Goal: Information Seeking & Learning: Compare options

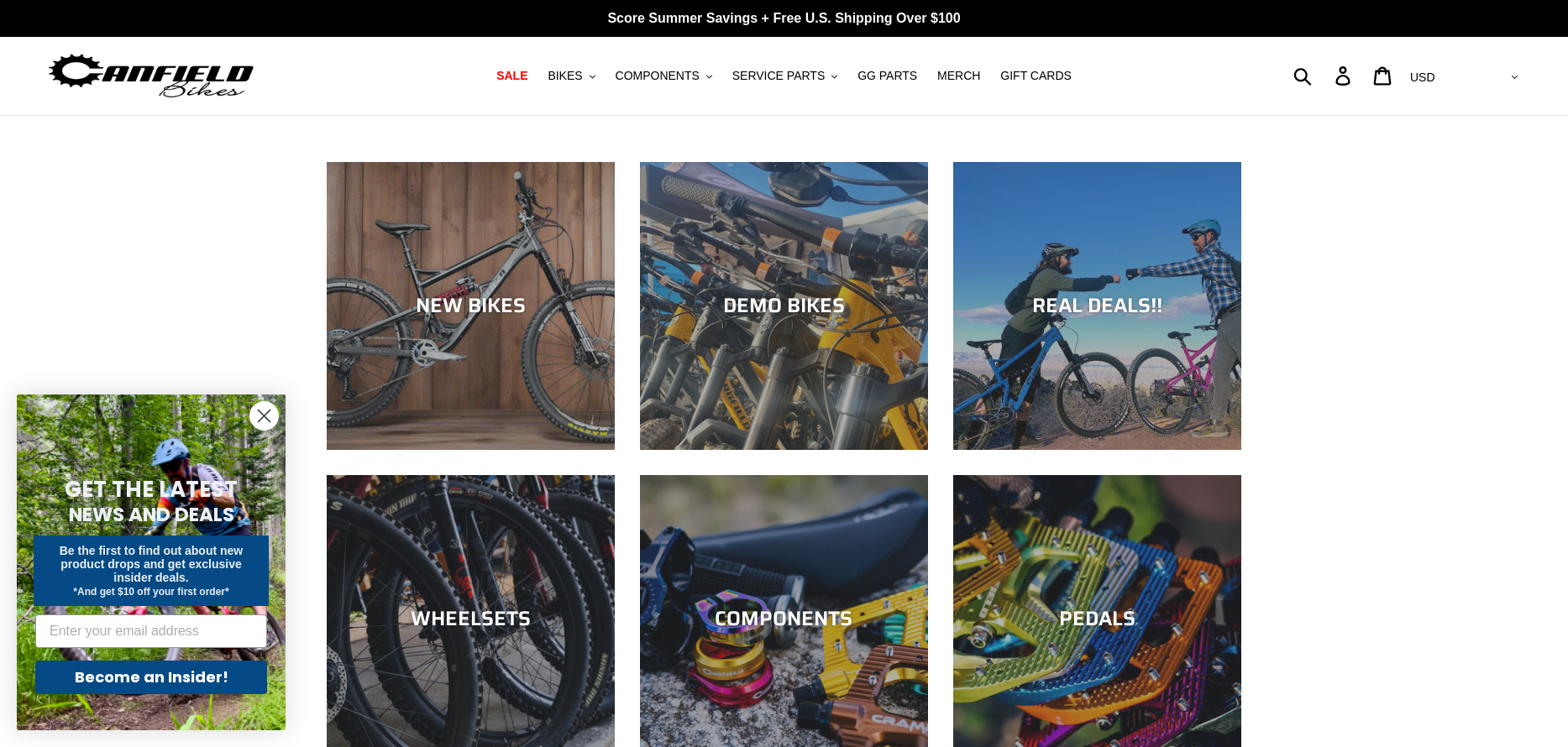
click at [266, 419] on icon "Close dialog" at bounding box center [264, 416] width 12 height 12
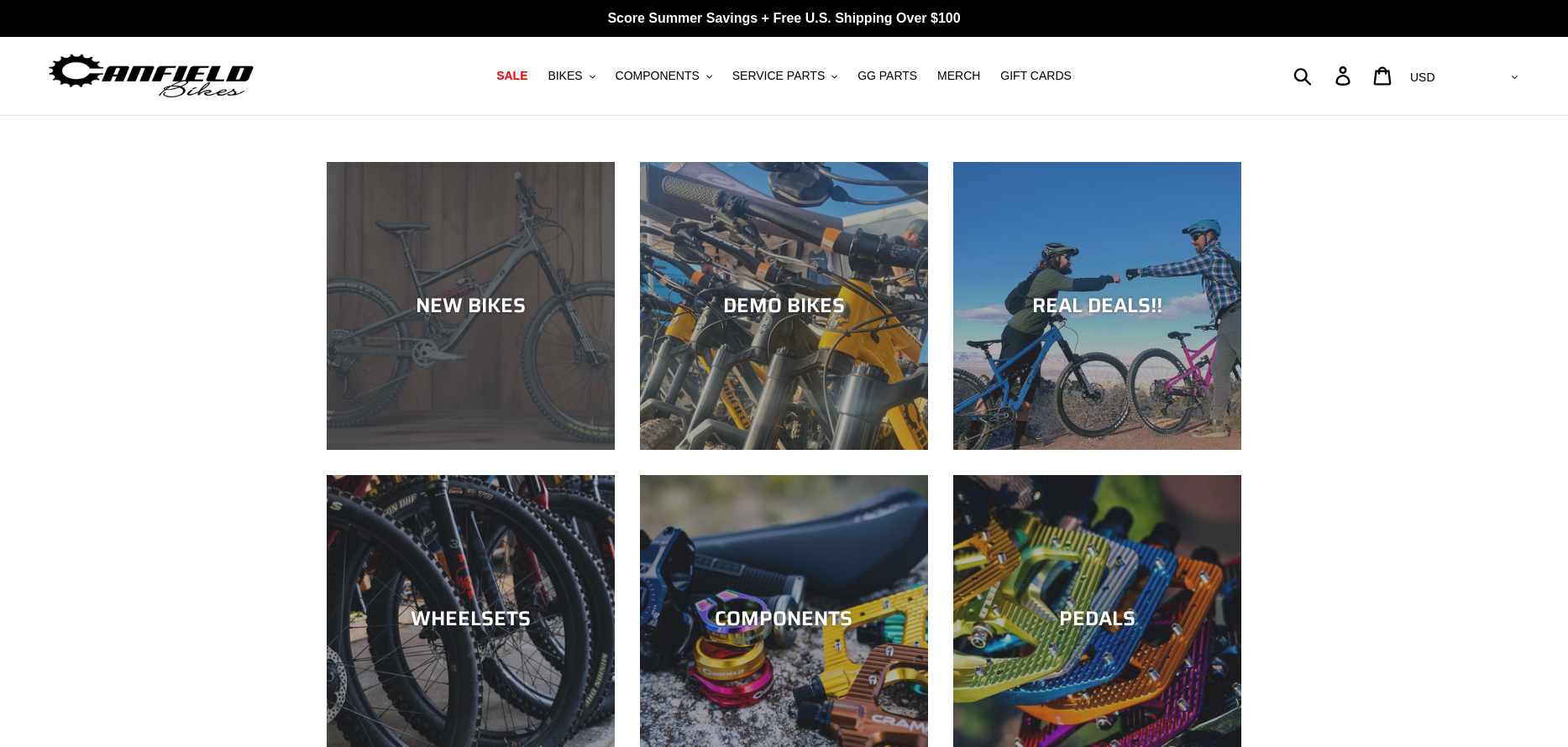
click at [505, 450] on div "NEW BIKES" at bounding box center [470, 450] width 288 height 0
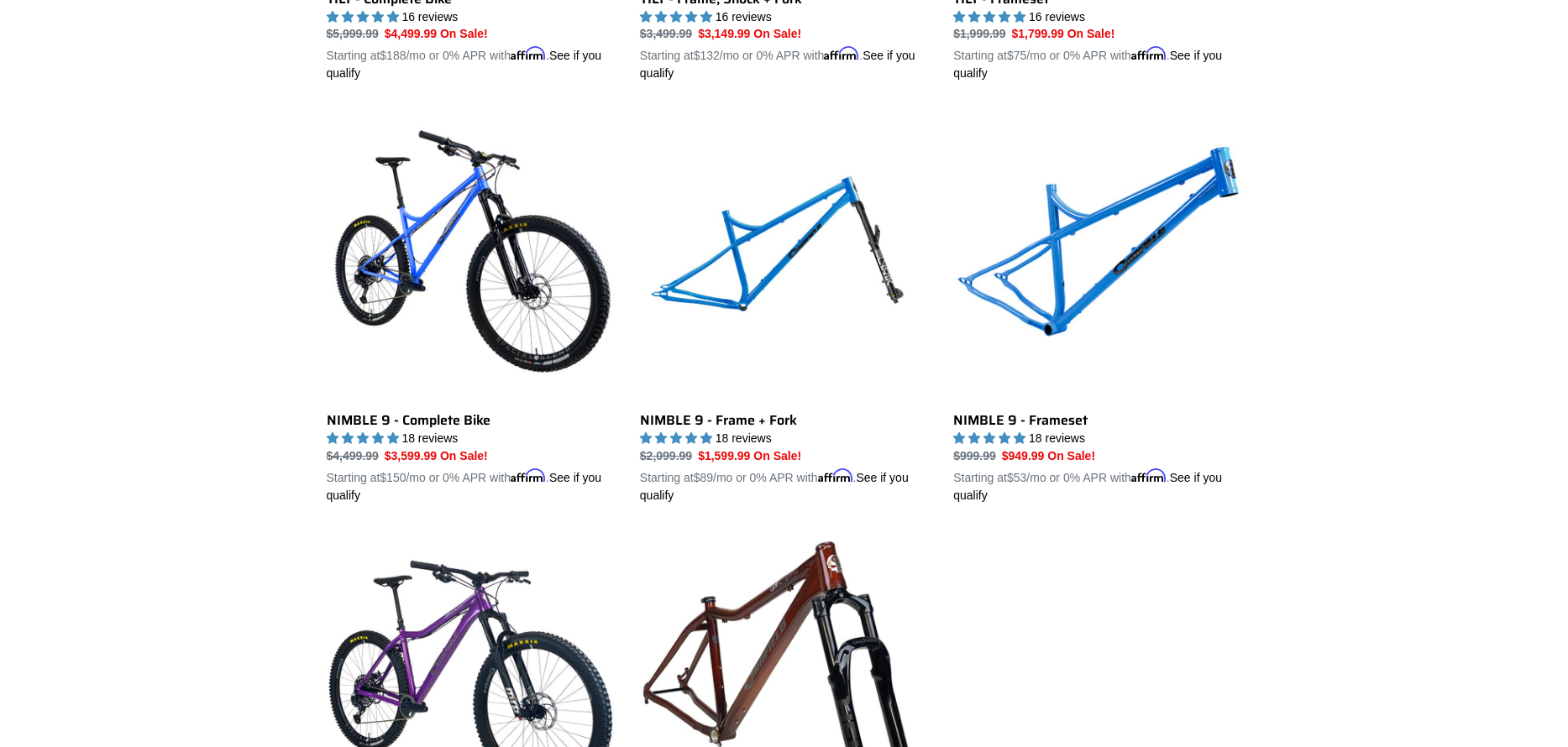
scroll to position [1719, 0]
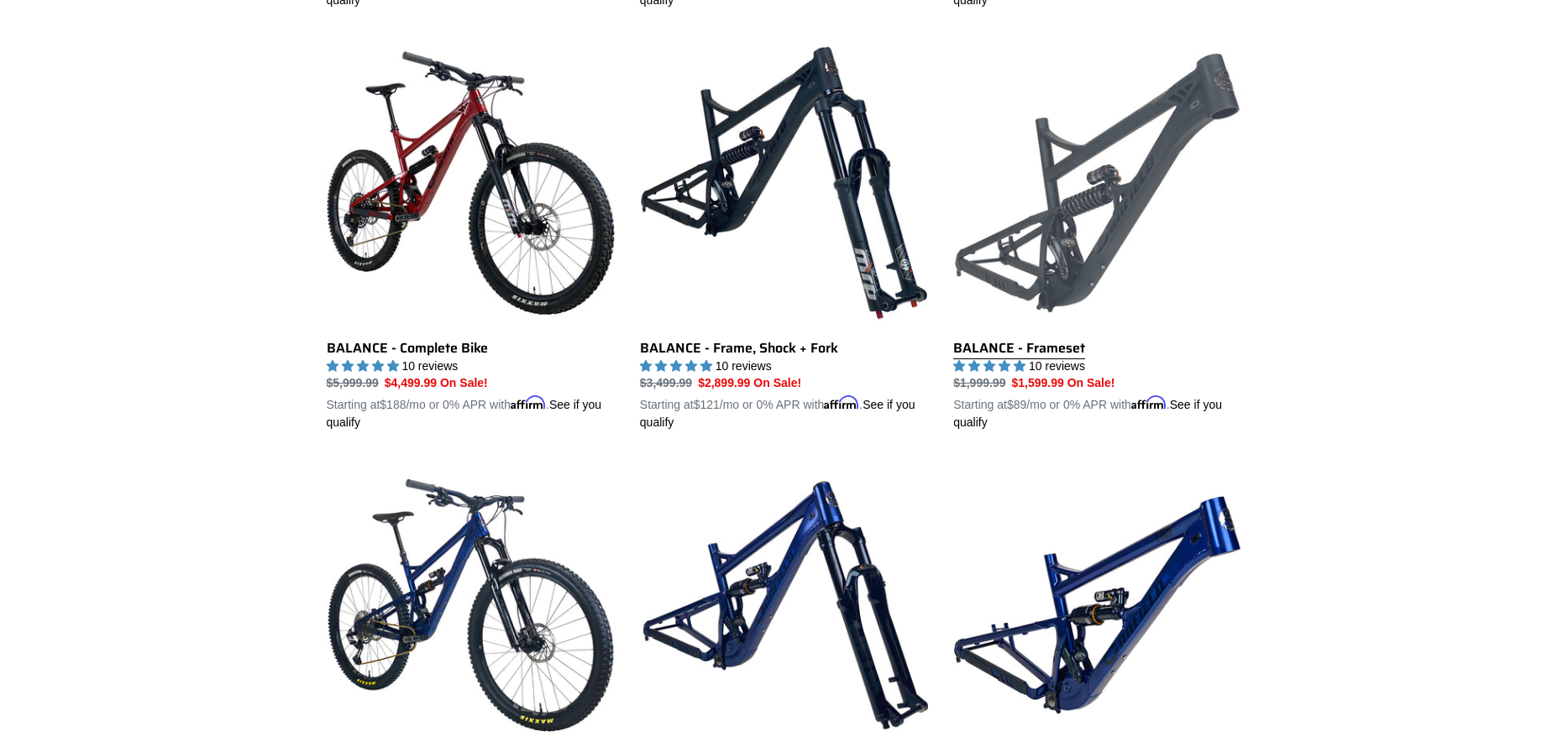
click at [1035, 344] on link "BALANCE - Frameset" at bounding box center [1097, 235] width 288 height 393
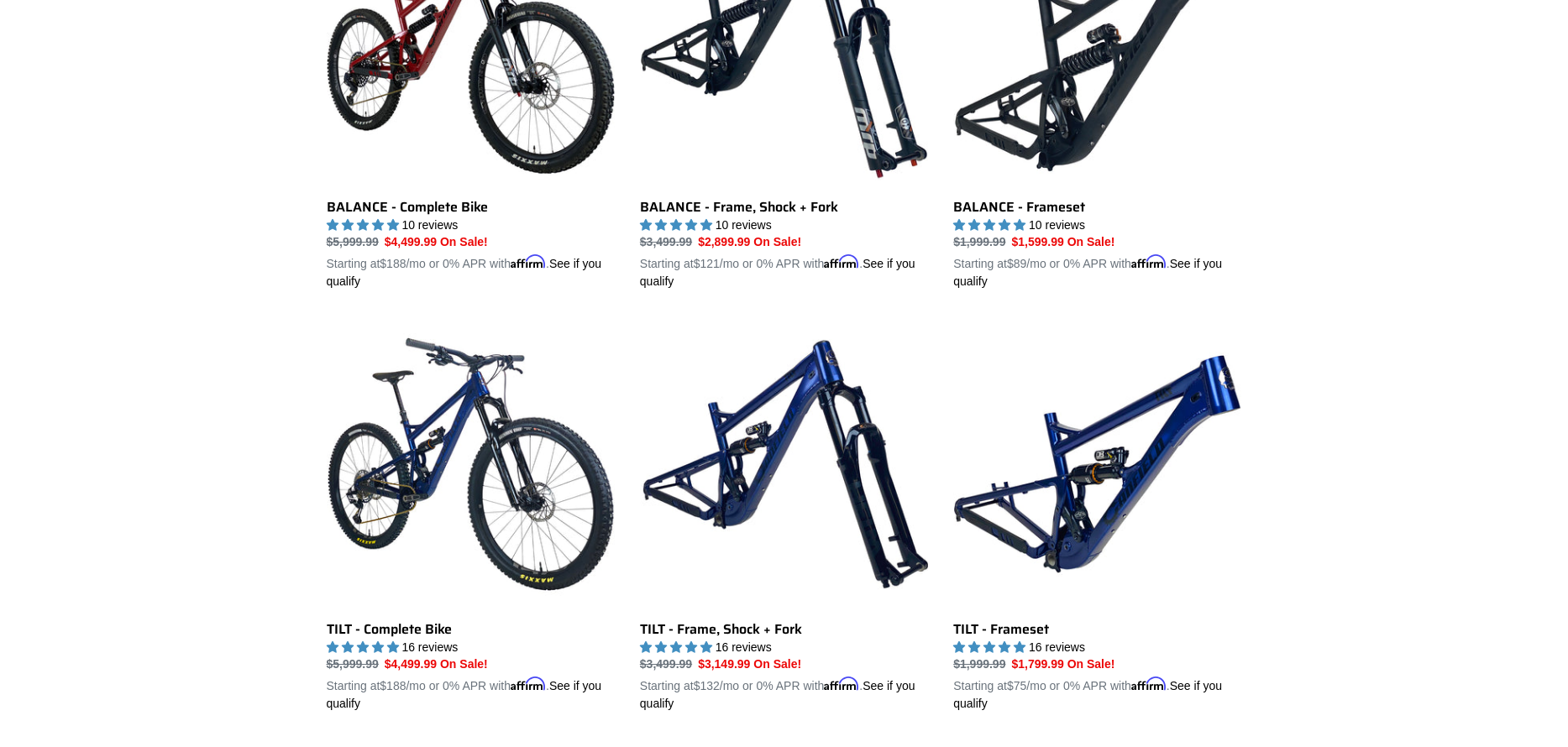
scroll to position [2091, 0]
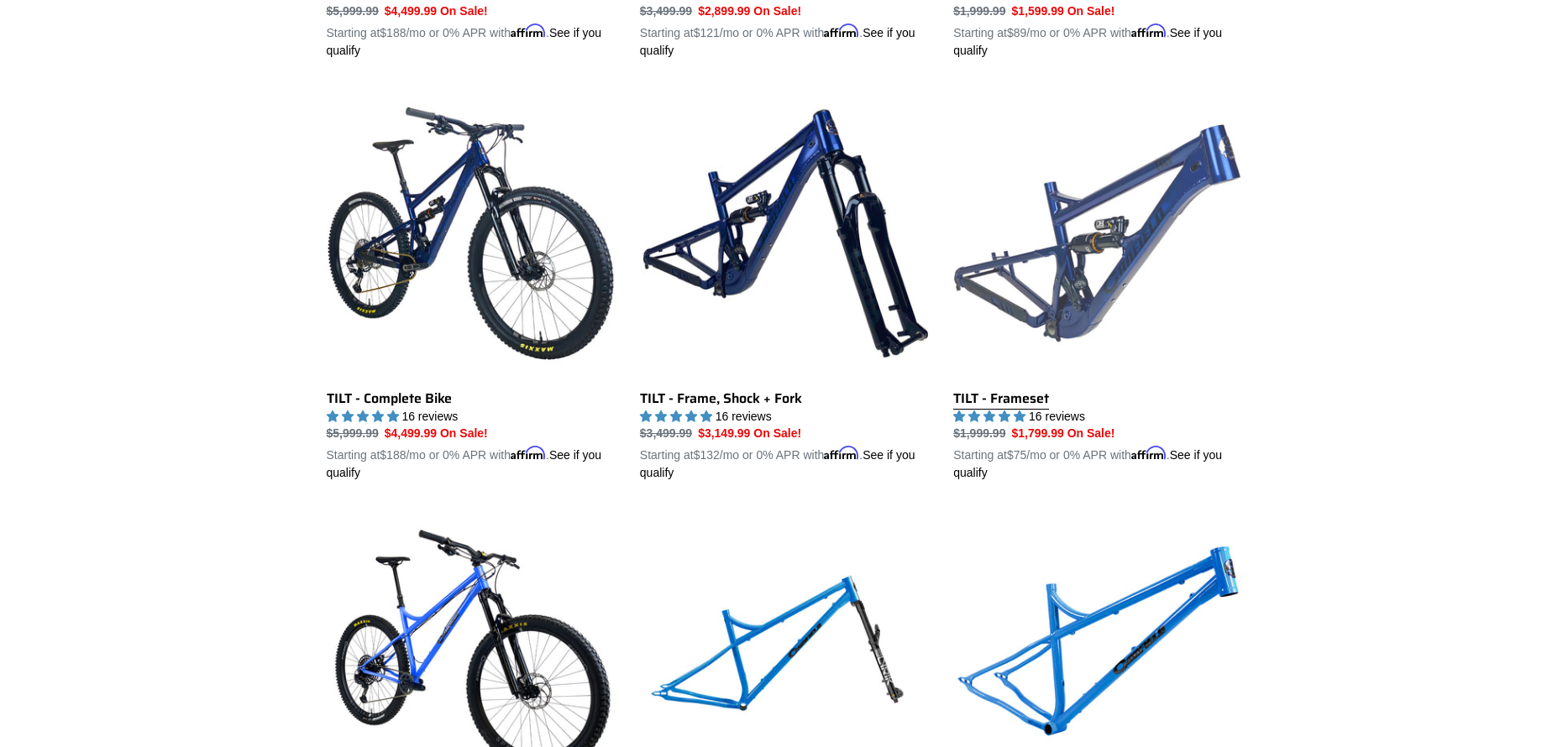
click at [1007, 391] on link "TILT - Frameset" at bounding box center [1097, 286] width 288 height 393
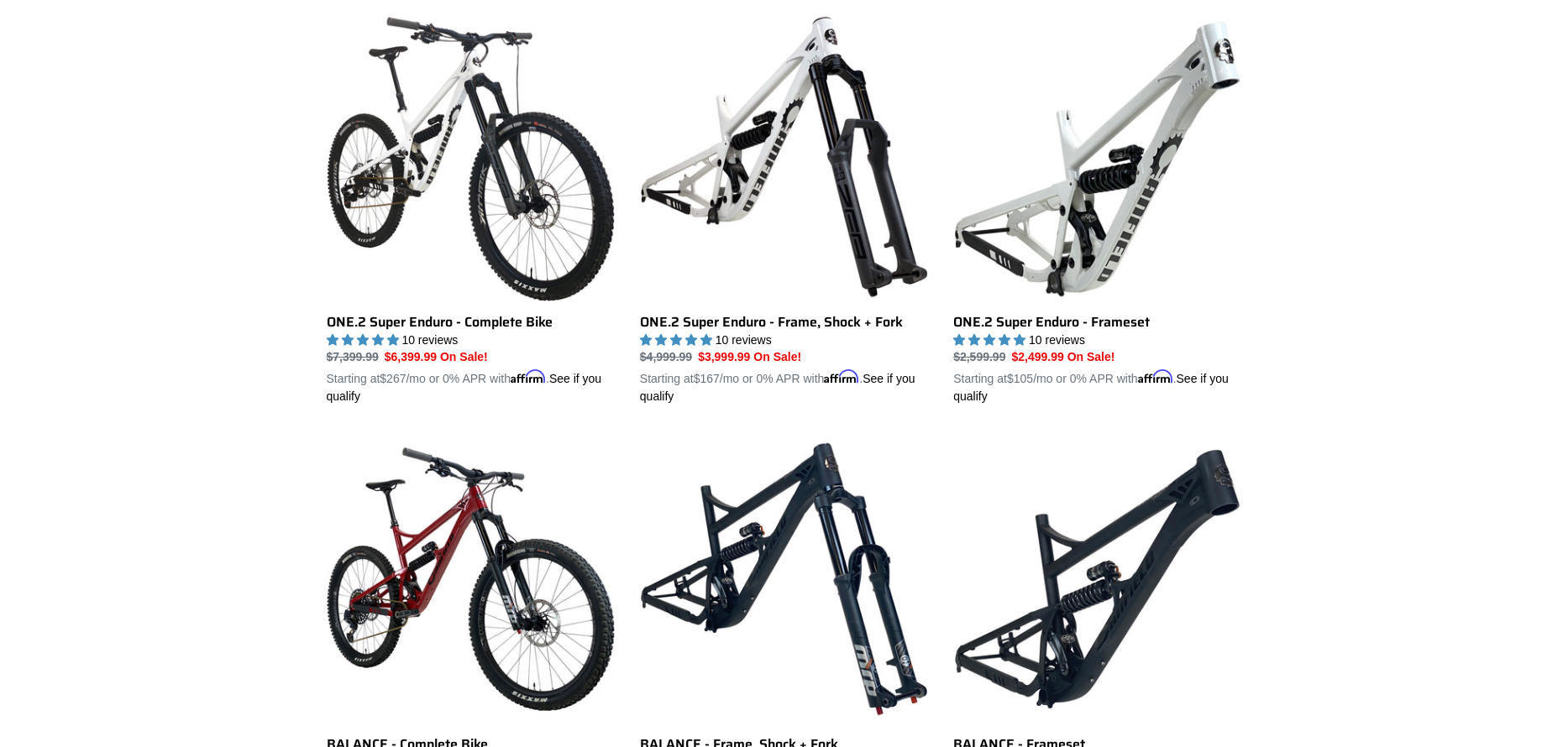
scroll to position [1319, 0]
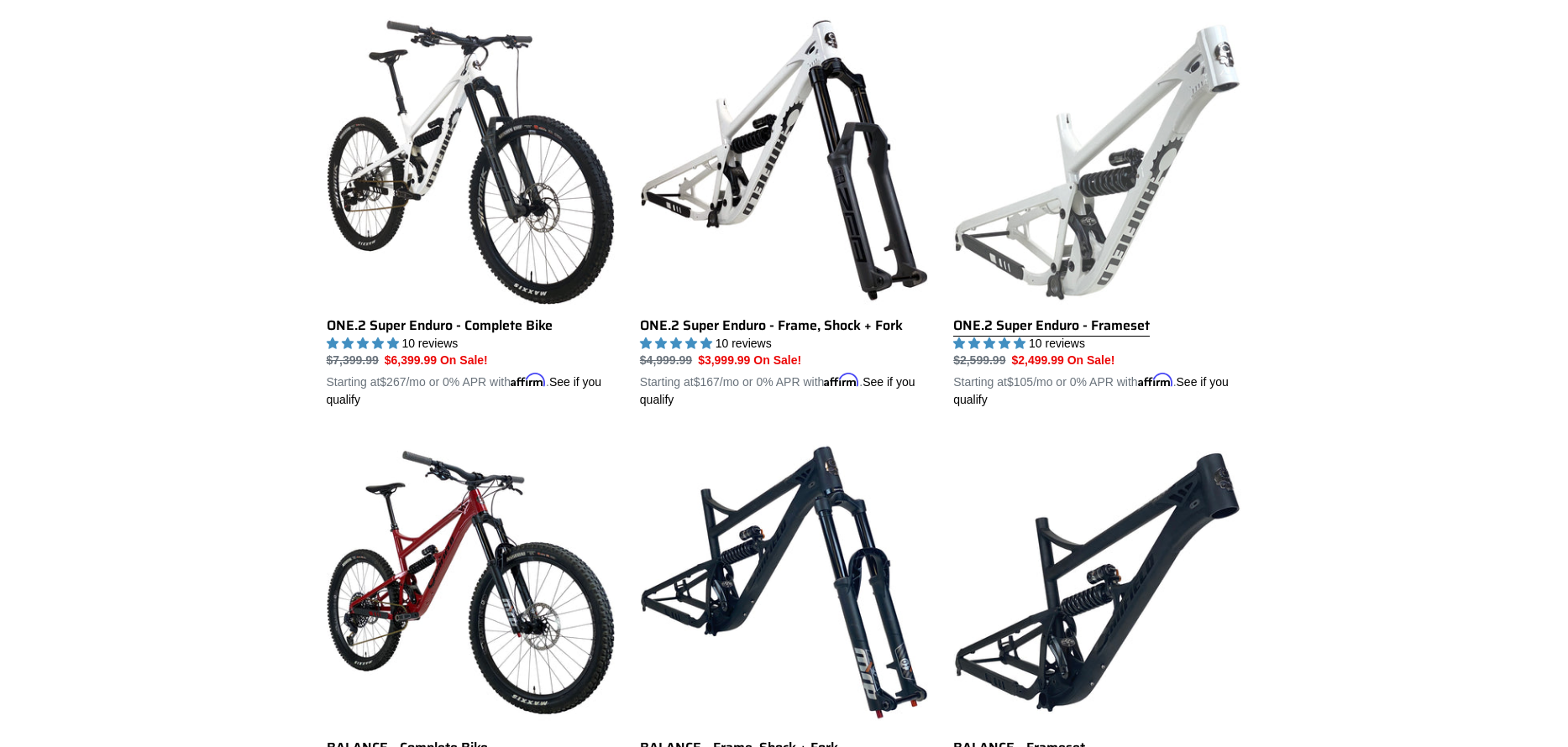
click at [1111, 323] on link "ONE.2 Super Enduro - Frameset" at bounding box center [1097, 213] width 288 height 393
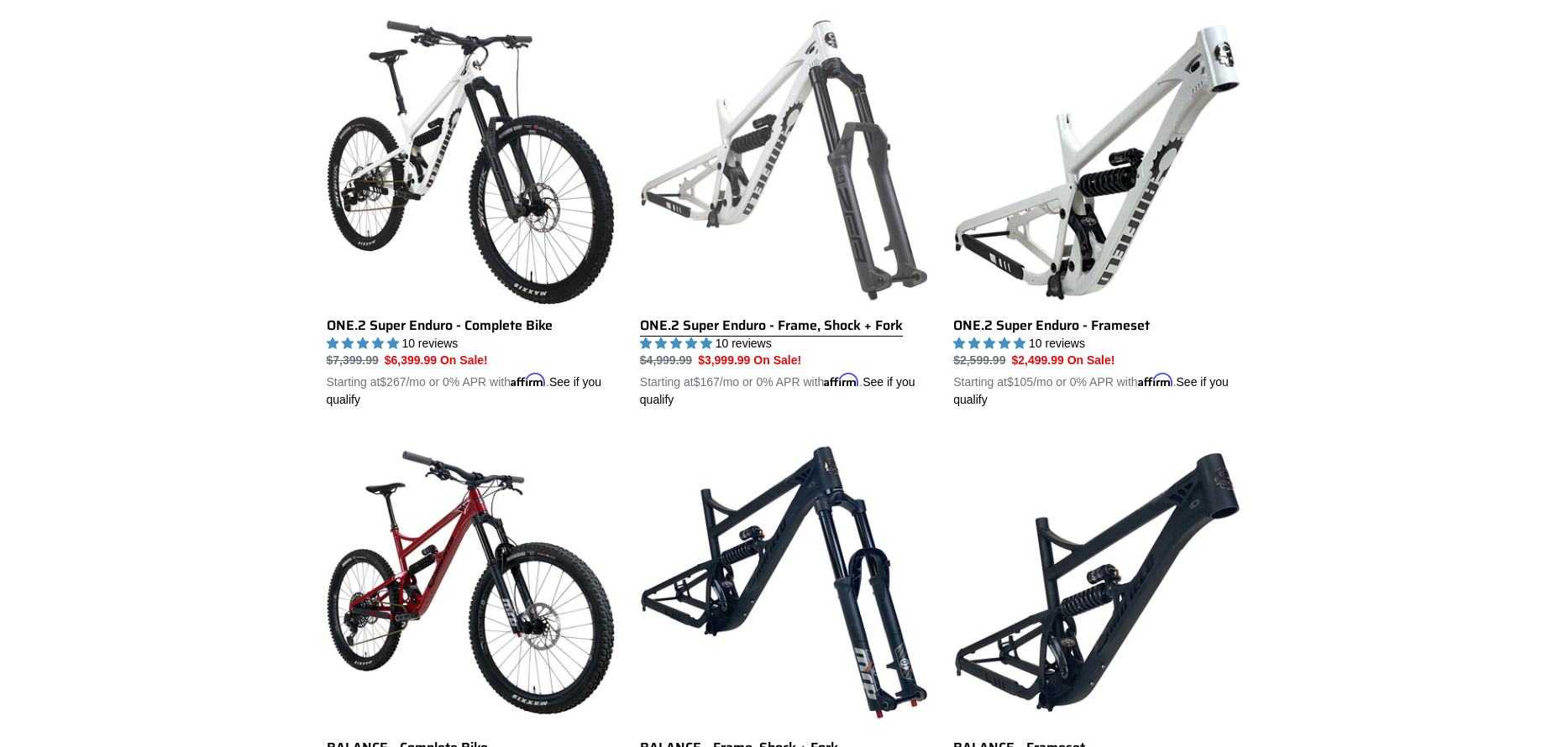
click at [735, 327] on link "ONE.2 Super Enduro - Frame, Shock + Fork" at bounding box center [784, 213] width 288 height 393
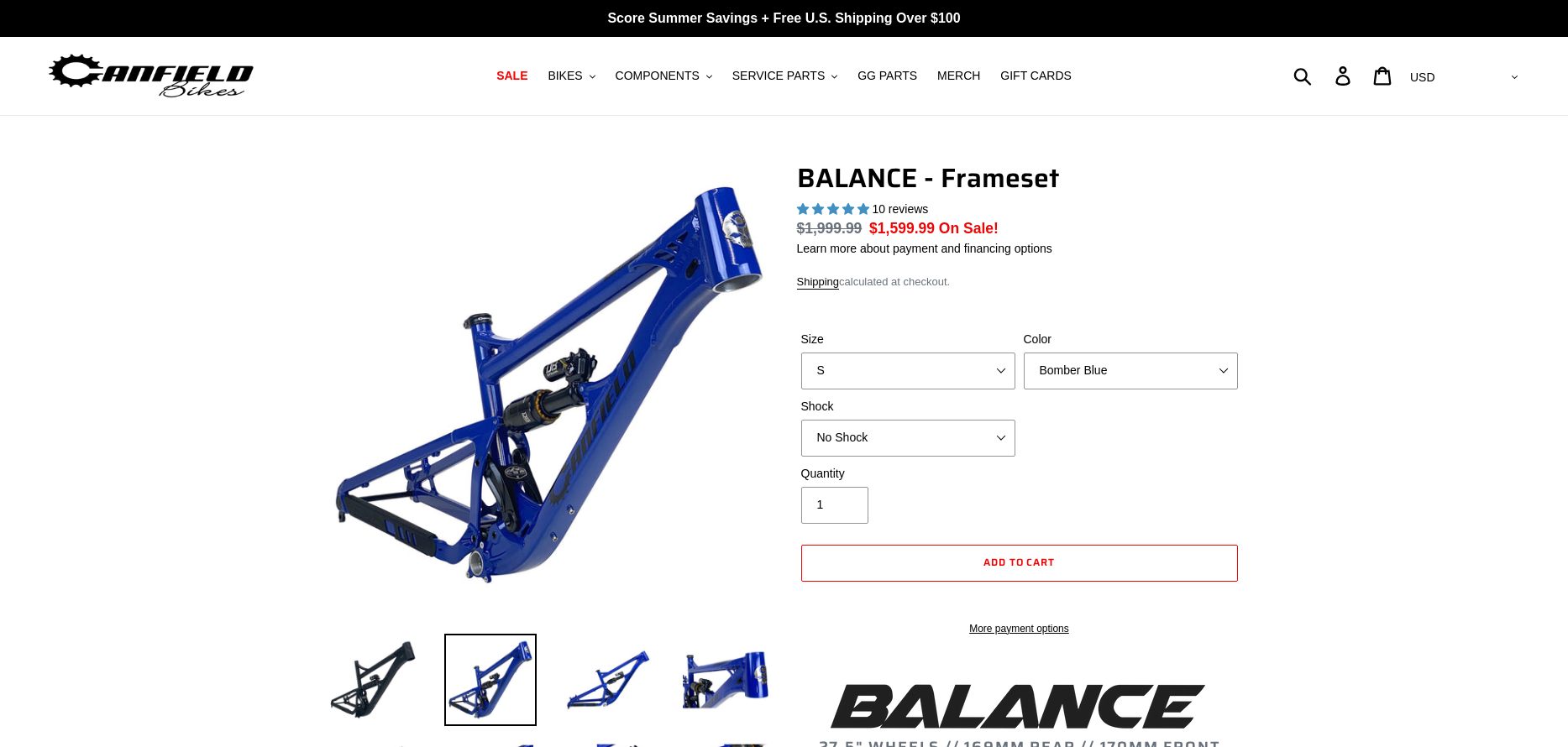
select select "highest-rating"
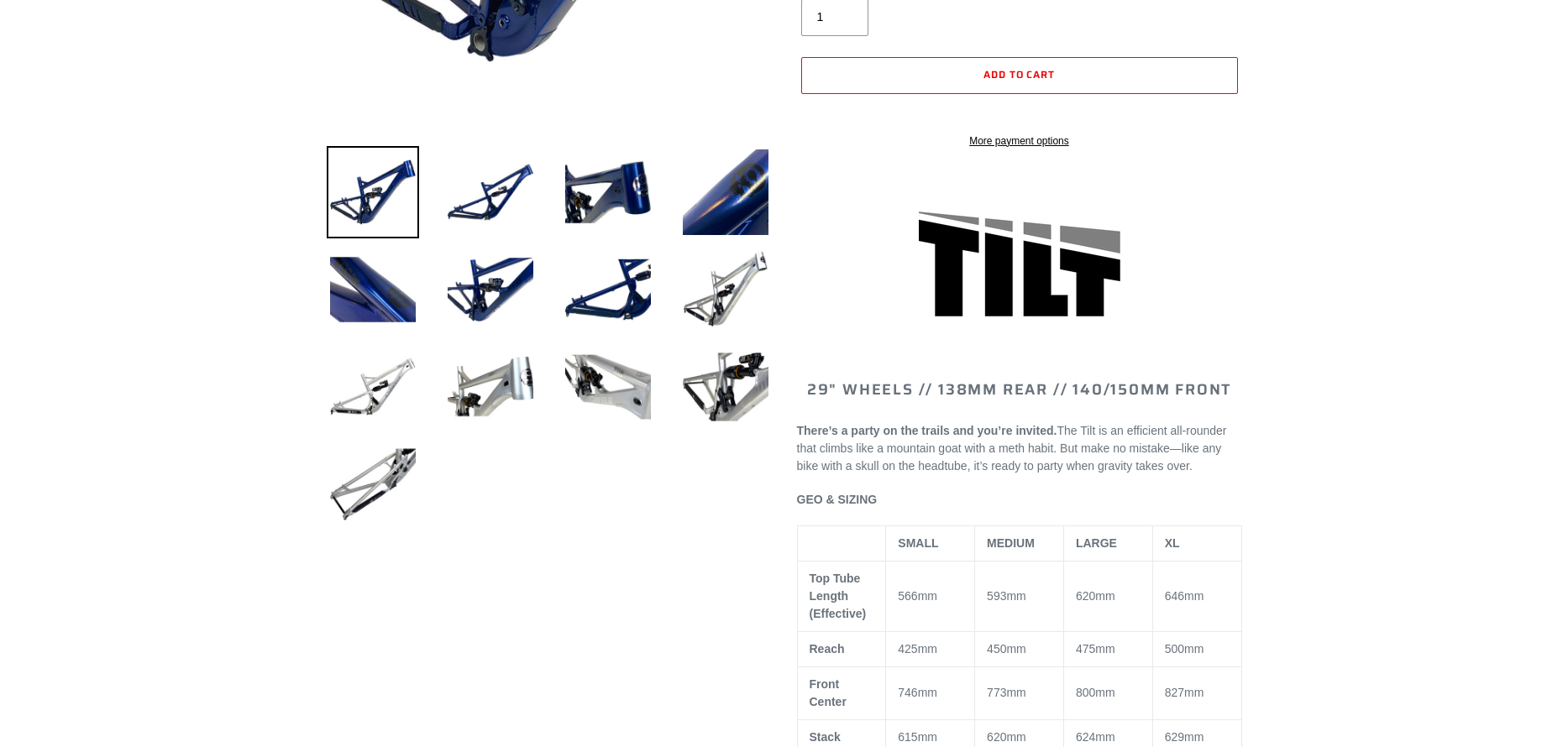
select select "highest-rating"
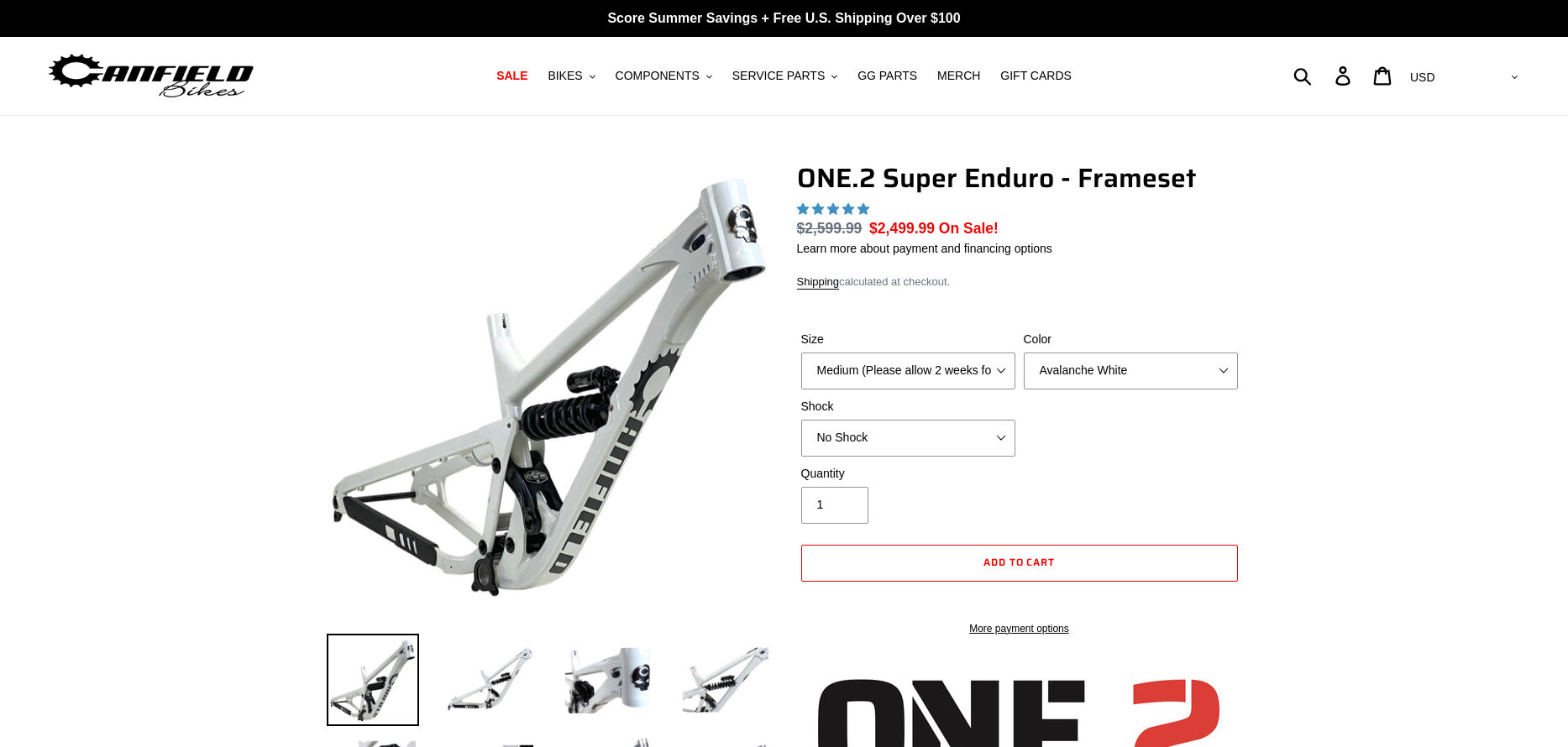
select select "highest-rating"
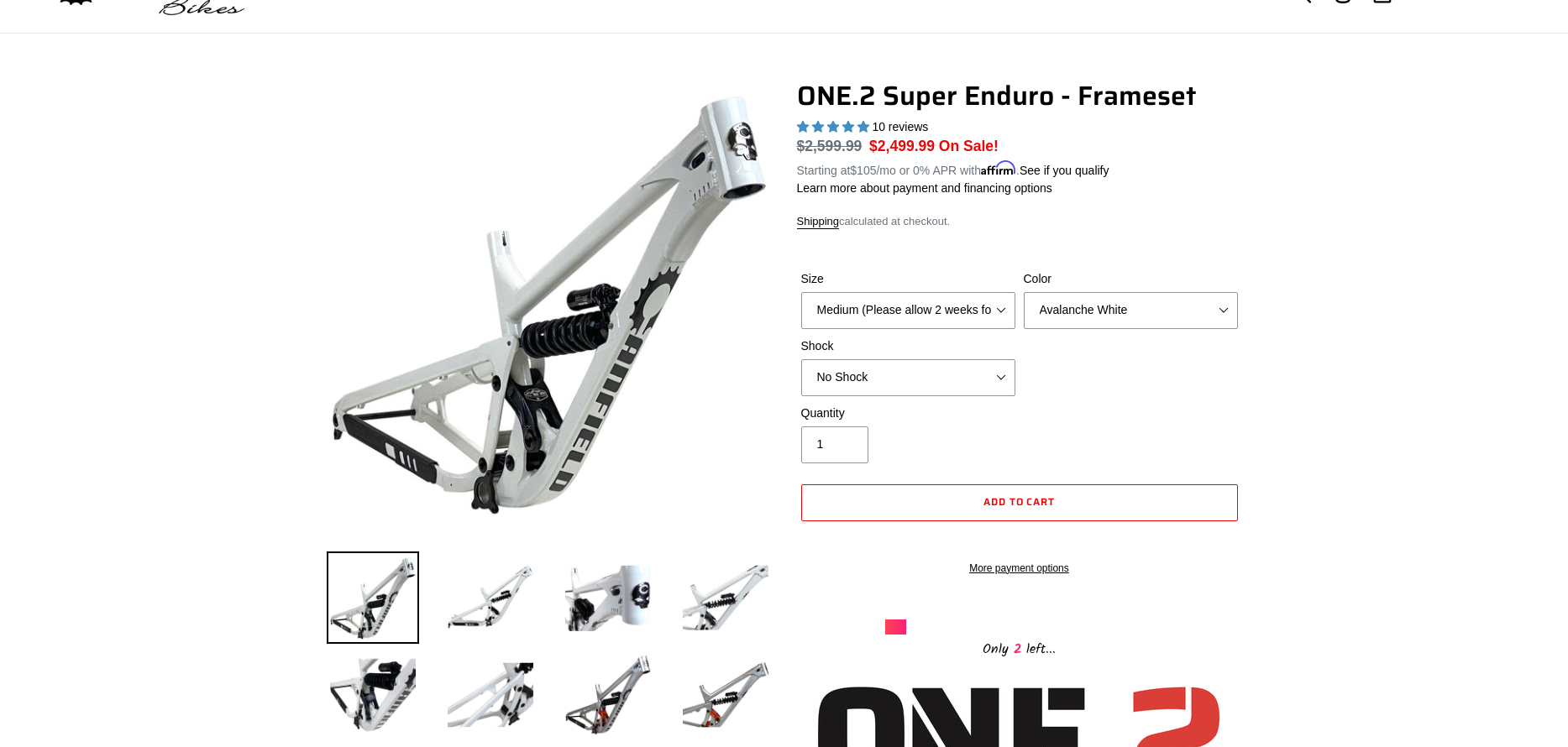
scroll to position [79, 0]
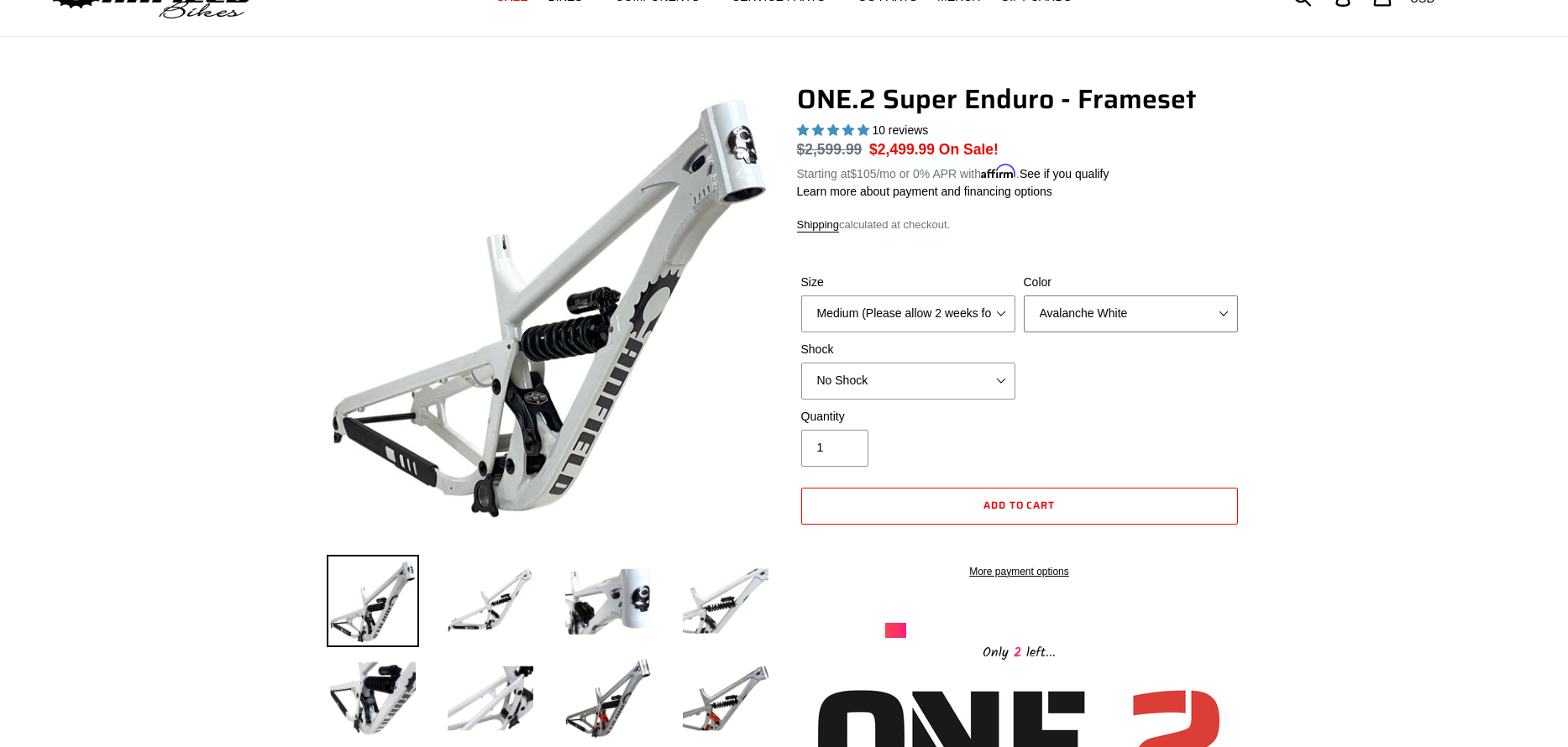
select select "Bentonite Grey"
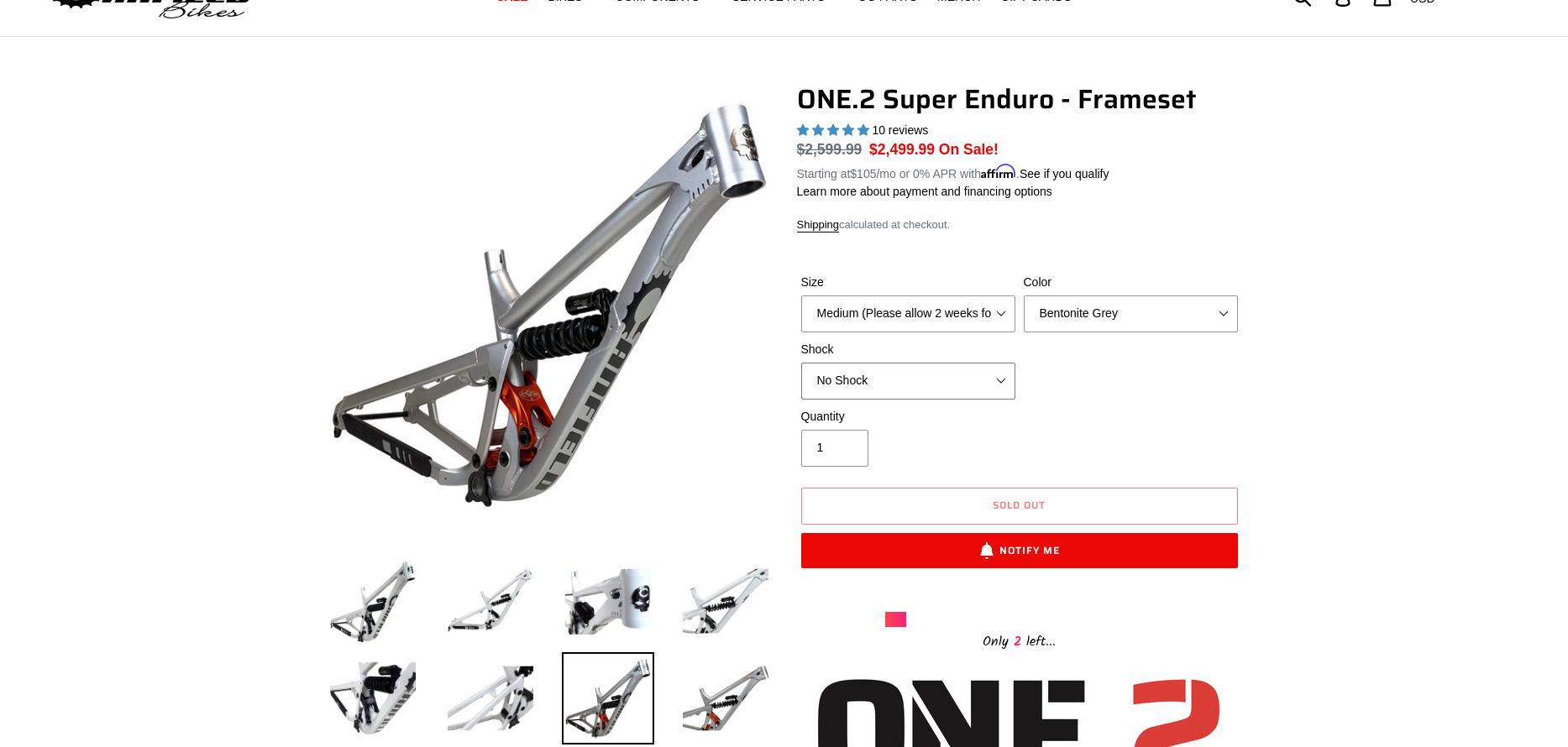
select select "RockShox Vivid Coil"
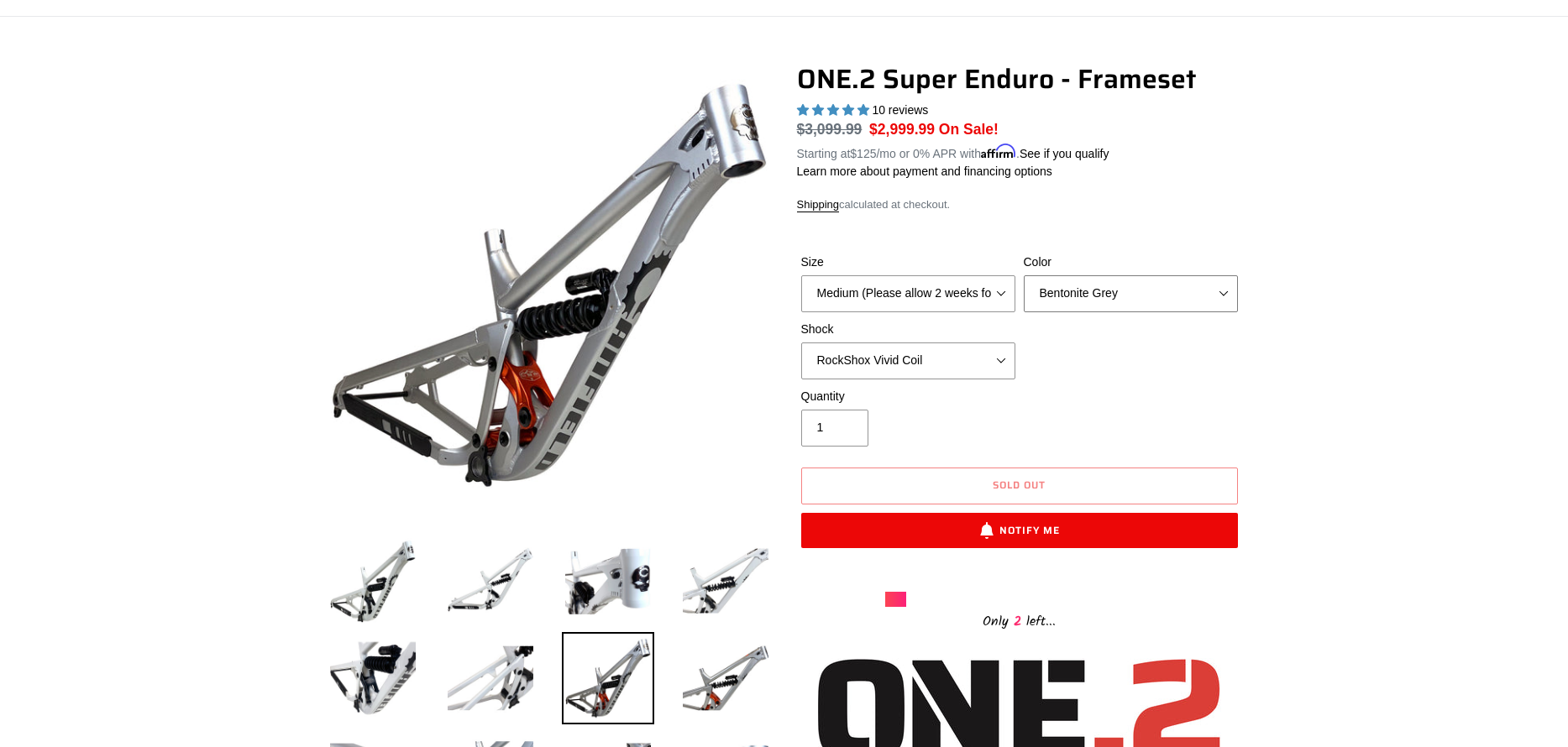
scroll to position [250, 0]
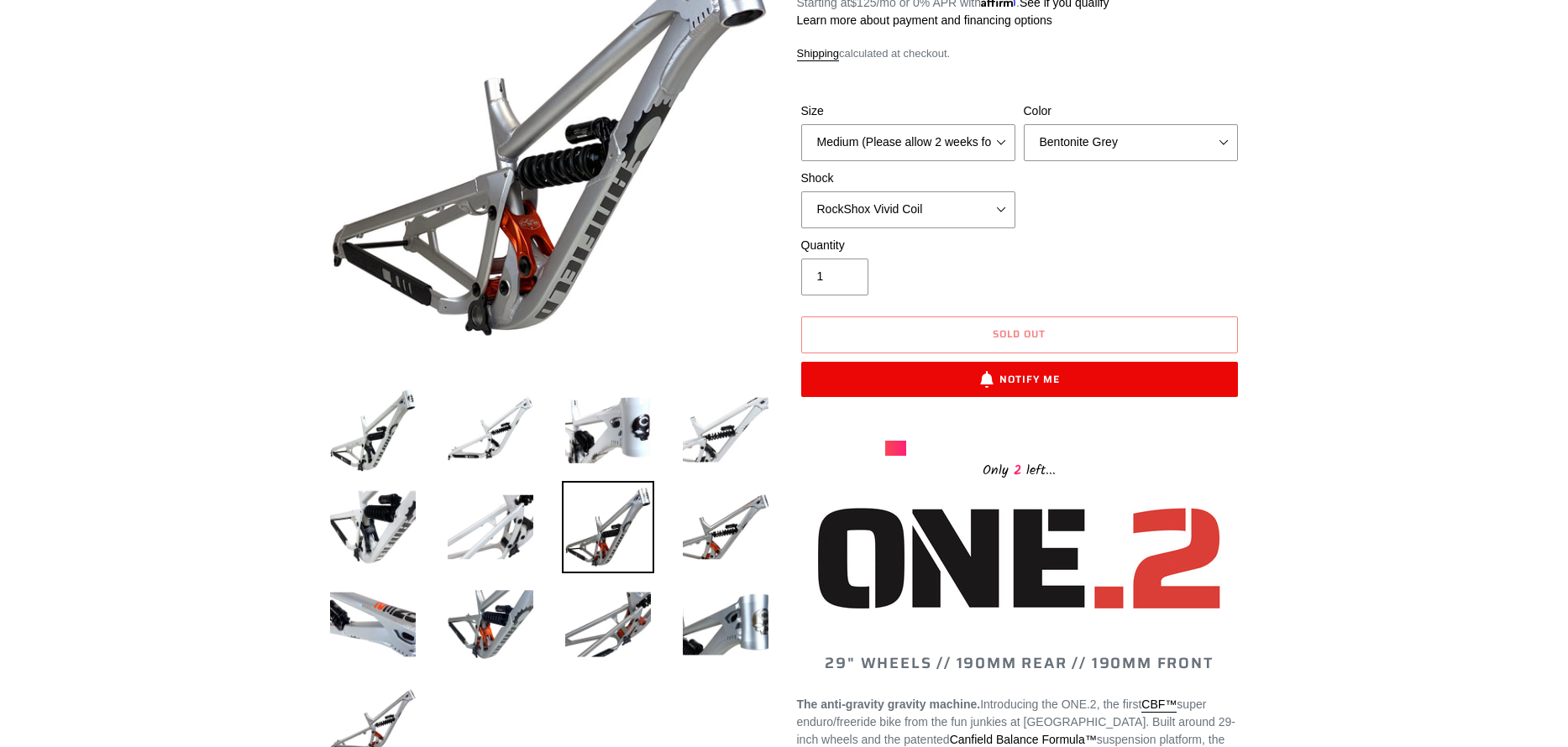
click at [612, 527] on img at bounding box center [607, 527] width 92 height 92
click at [723, 532] on img at bounding box center [724, 527] width 92 height 92
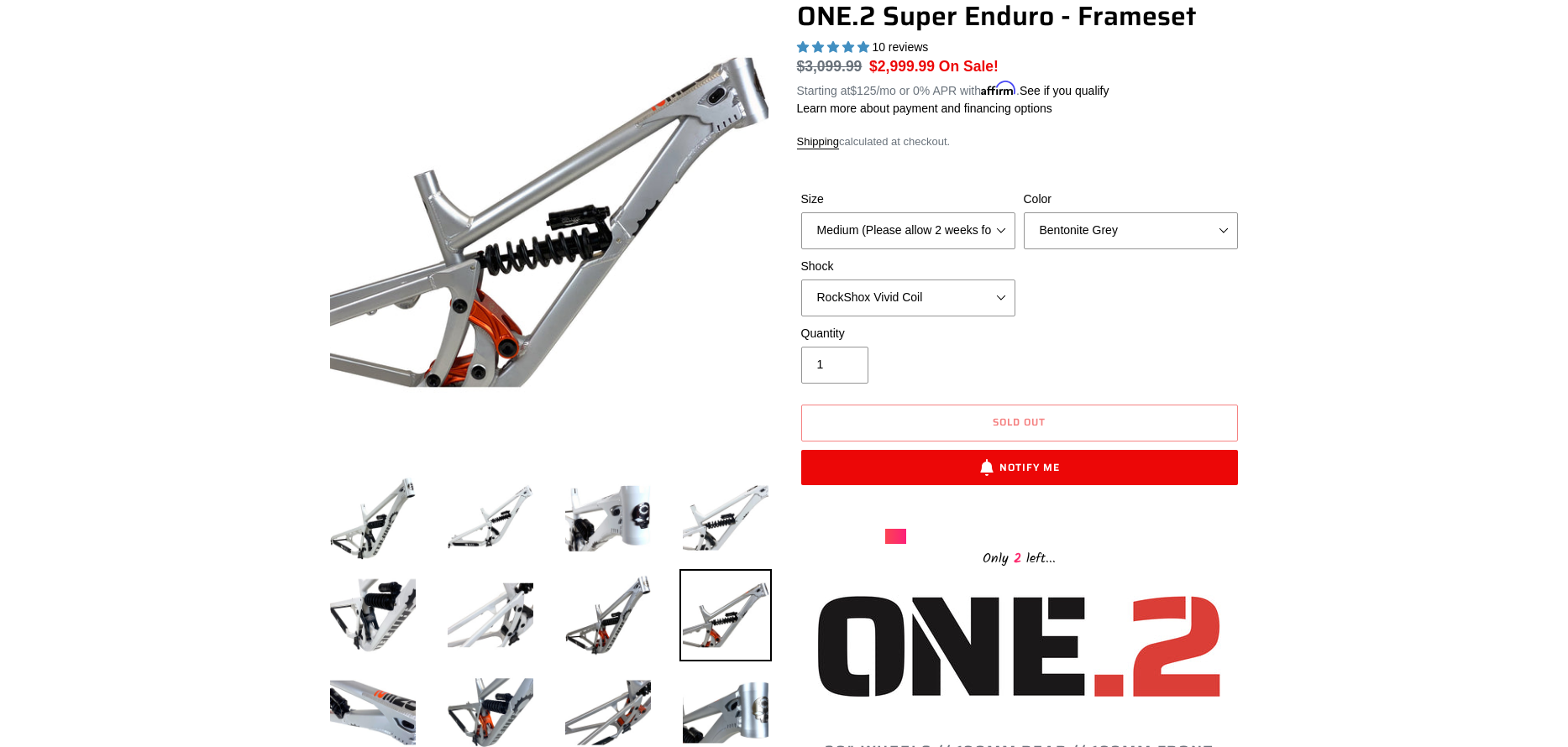
scroll to position [217, 0]
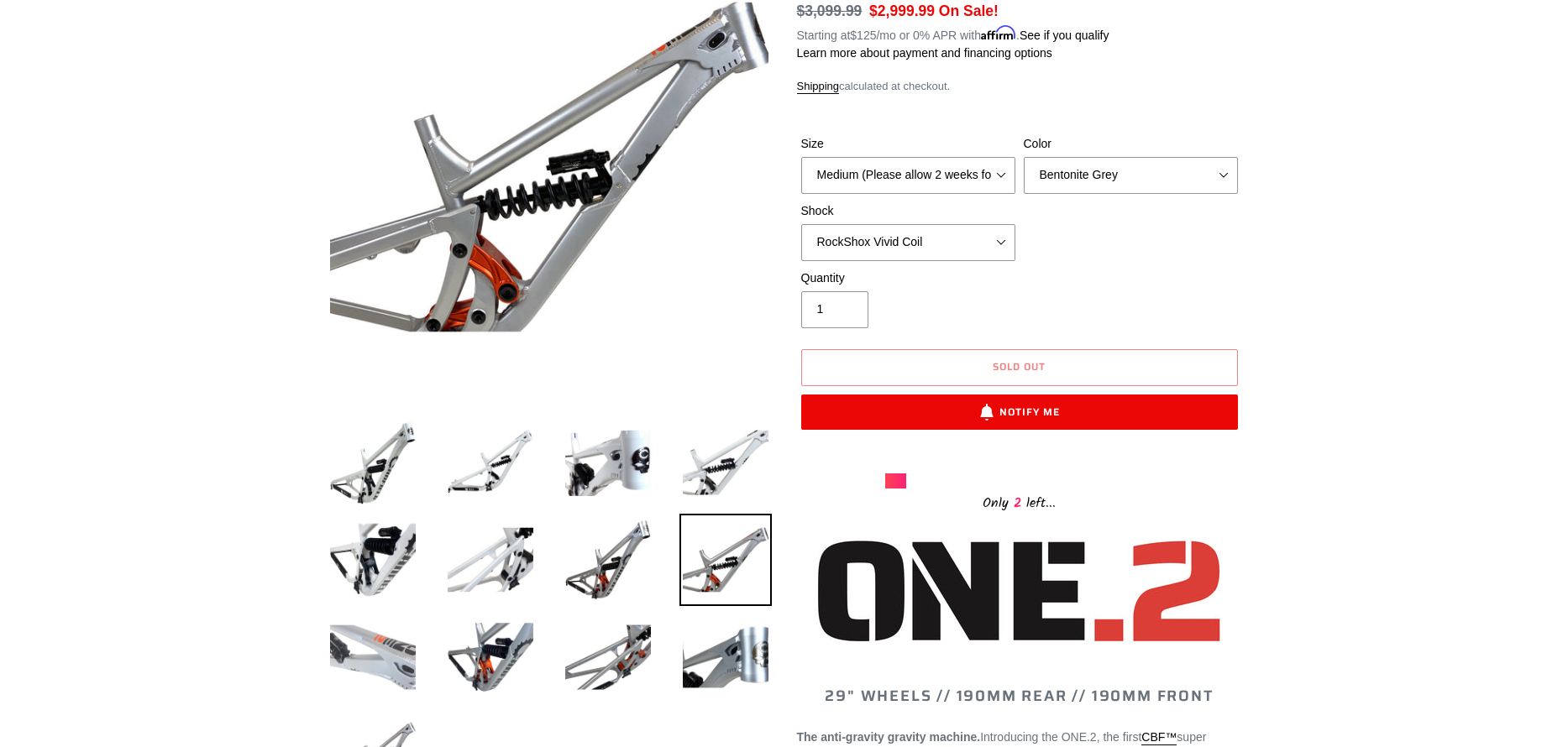
click at [368, 643] on img at bounding box center [372, 657] width 92 height 92
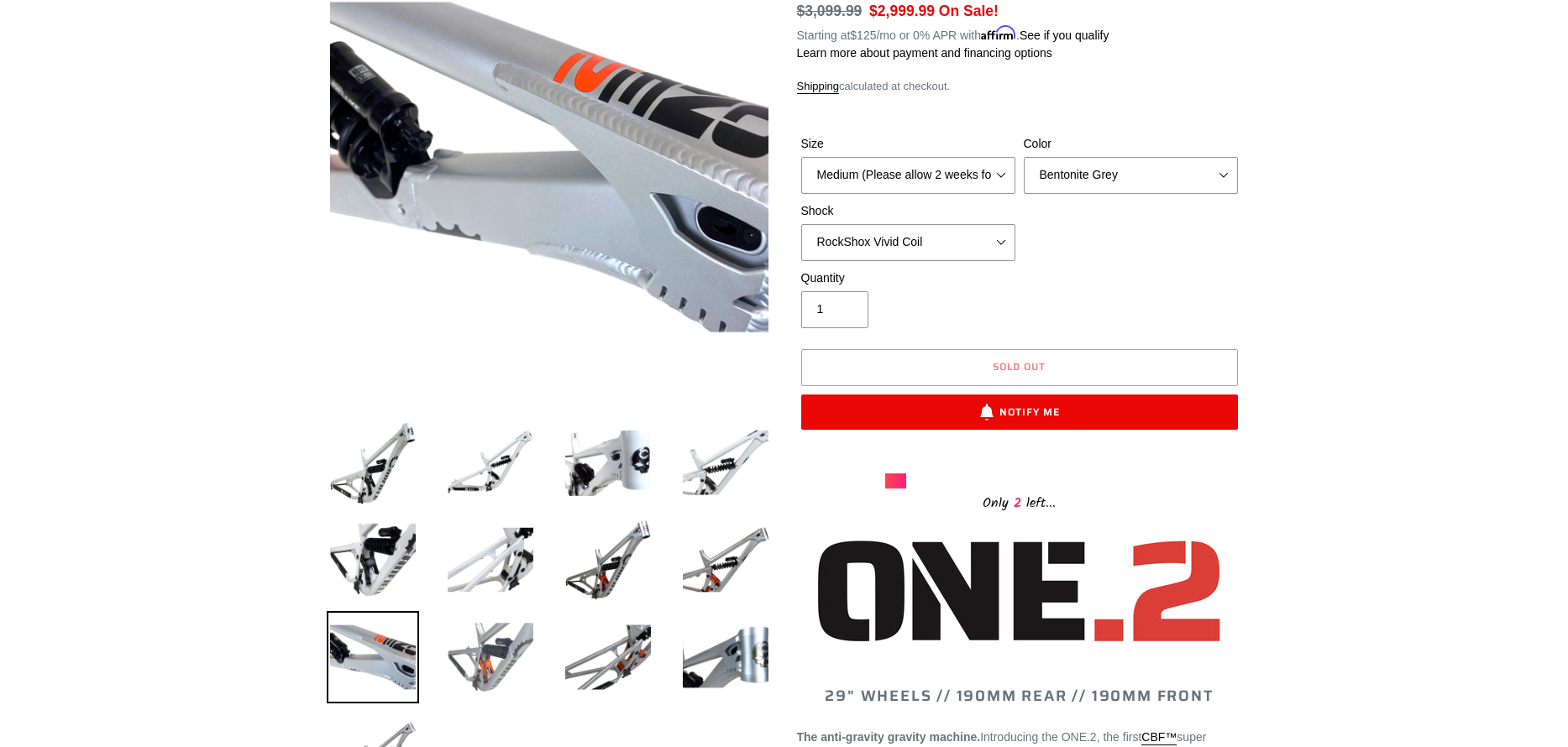
click at [523, 651] on img at bounding box center [490, 657] width 92 height 92
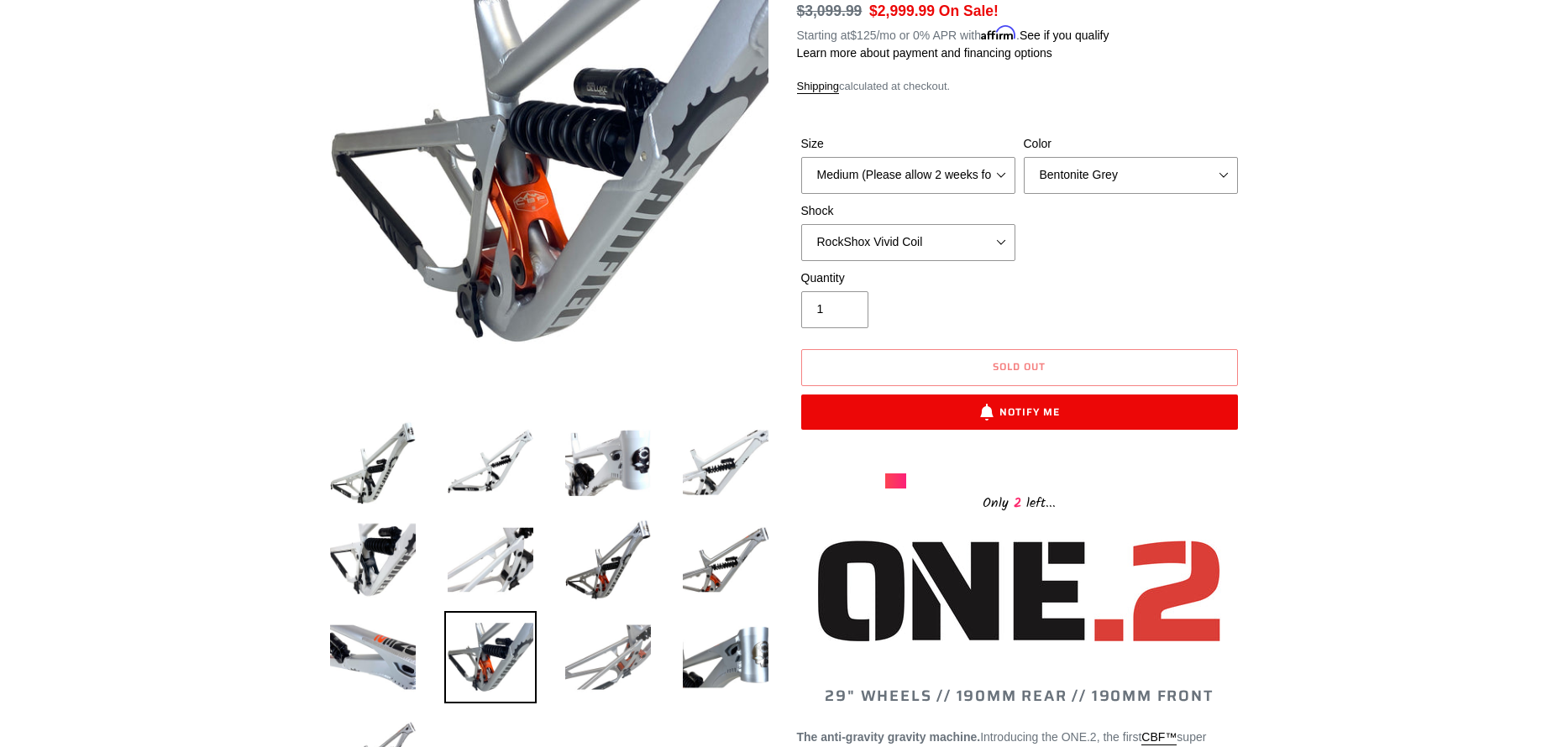
click at [652, 671] on img at bounding box center [607, 657] width 92 height 92
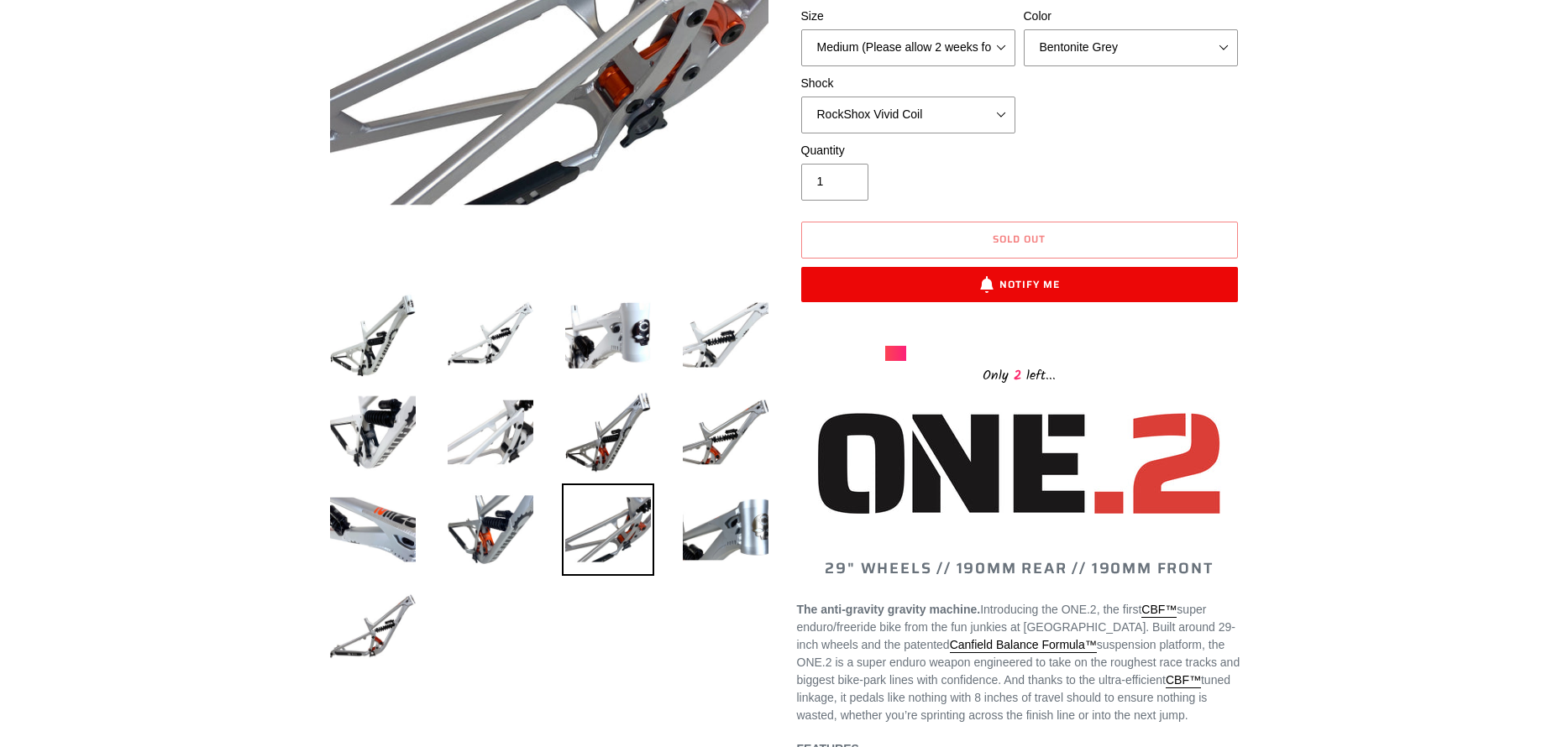
scroll to position [425, 0]
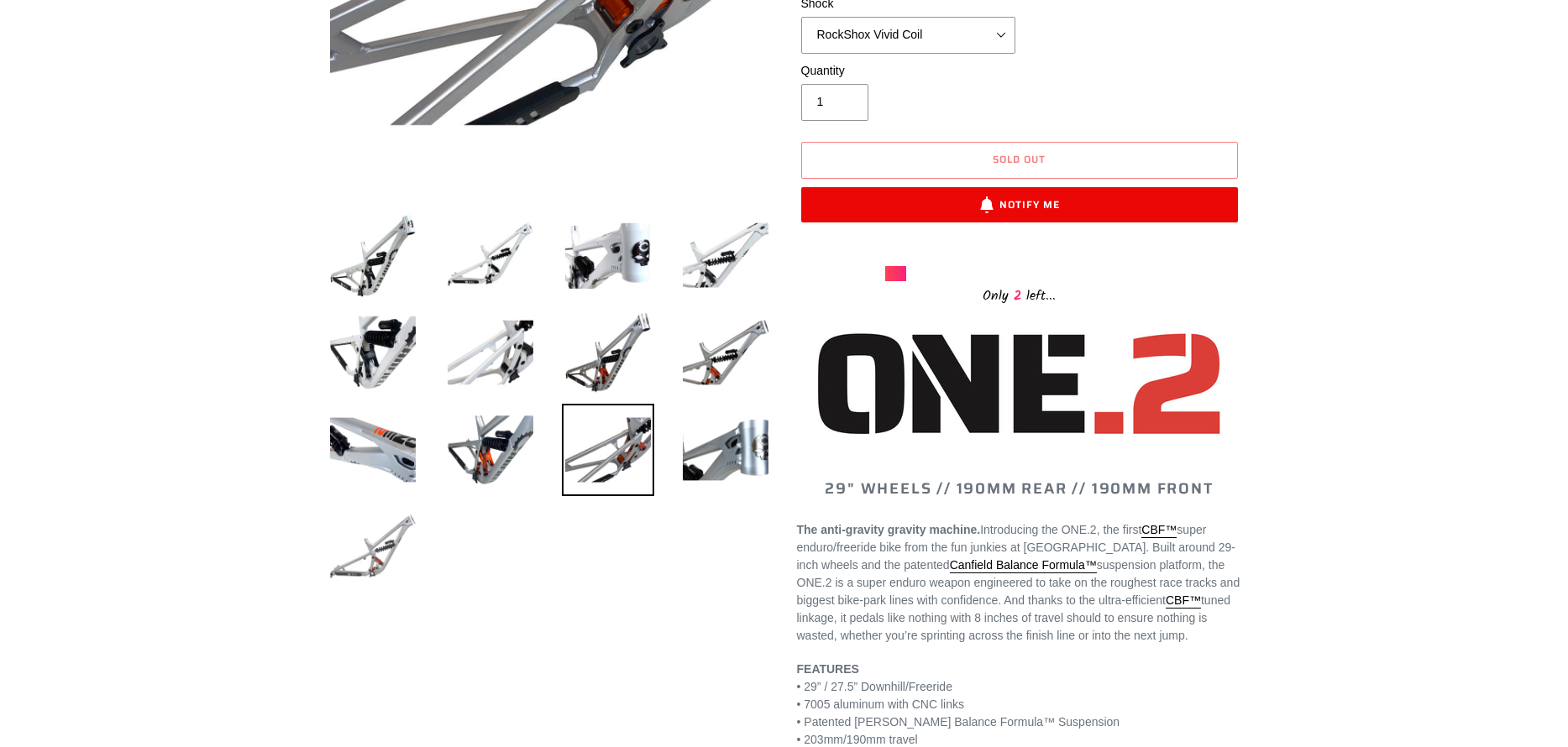
click at [374, 569] on img at bounding box center [372, 547] width 92 height 92
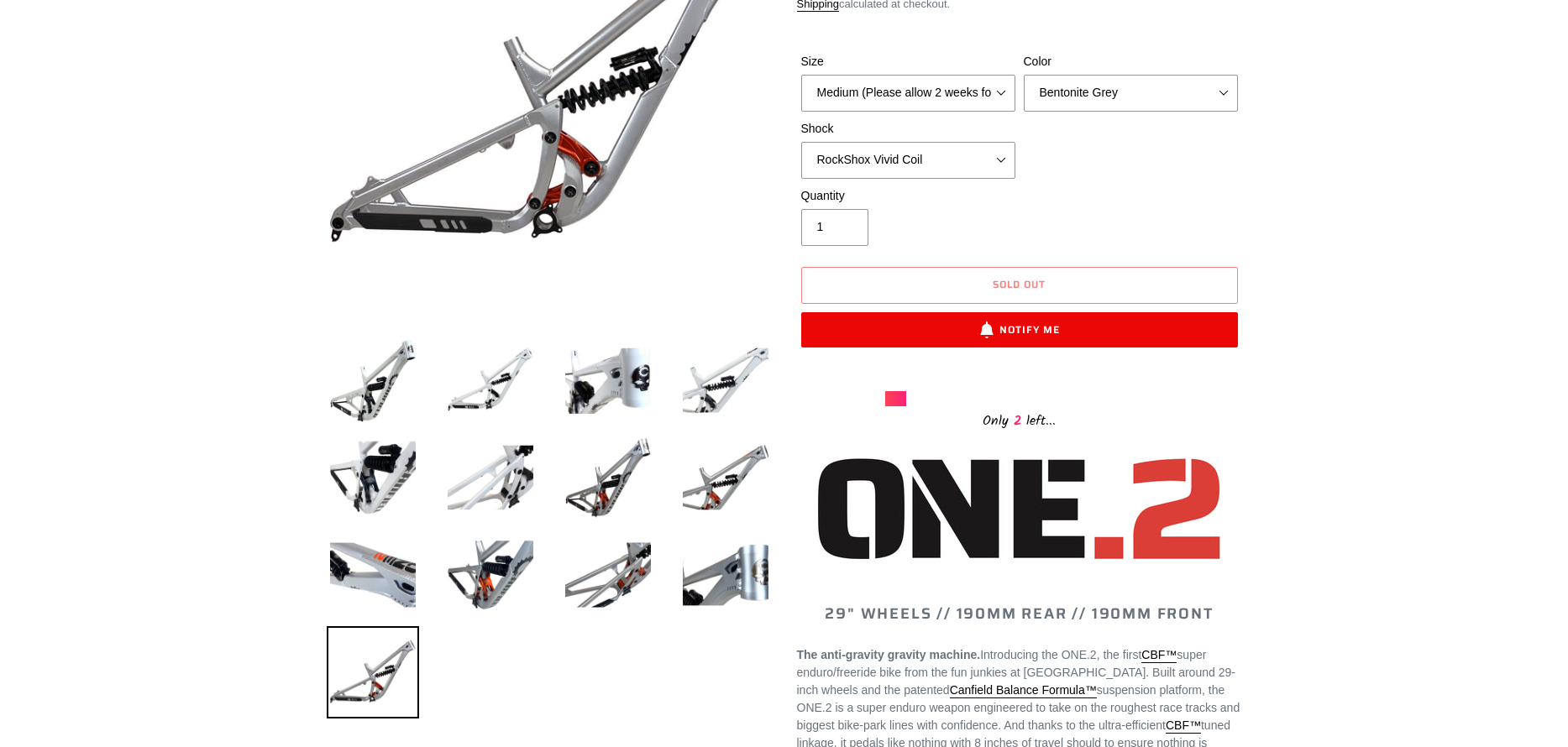
scroll to position [167, 0]
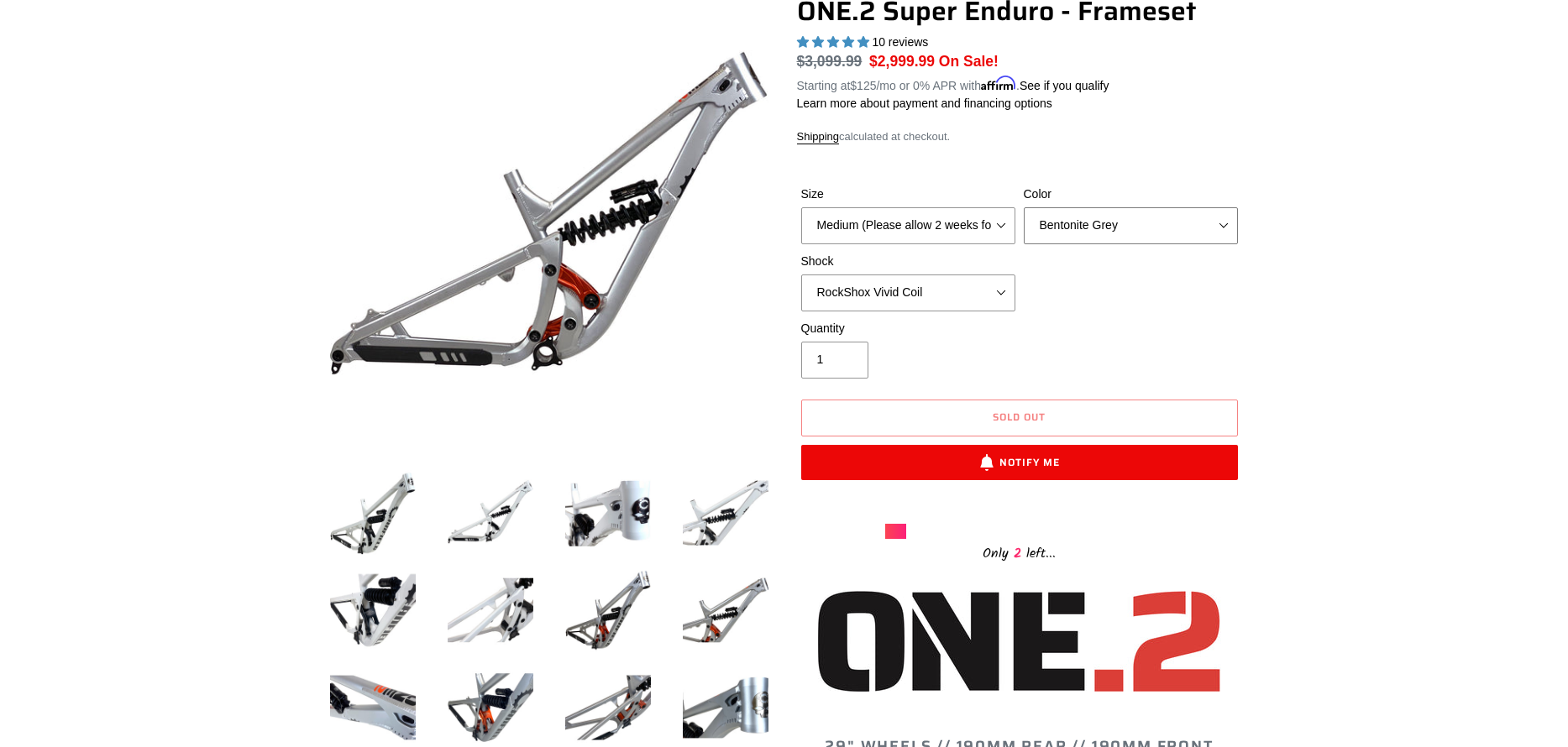
select select "Avalanche White"
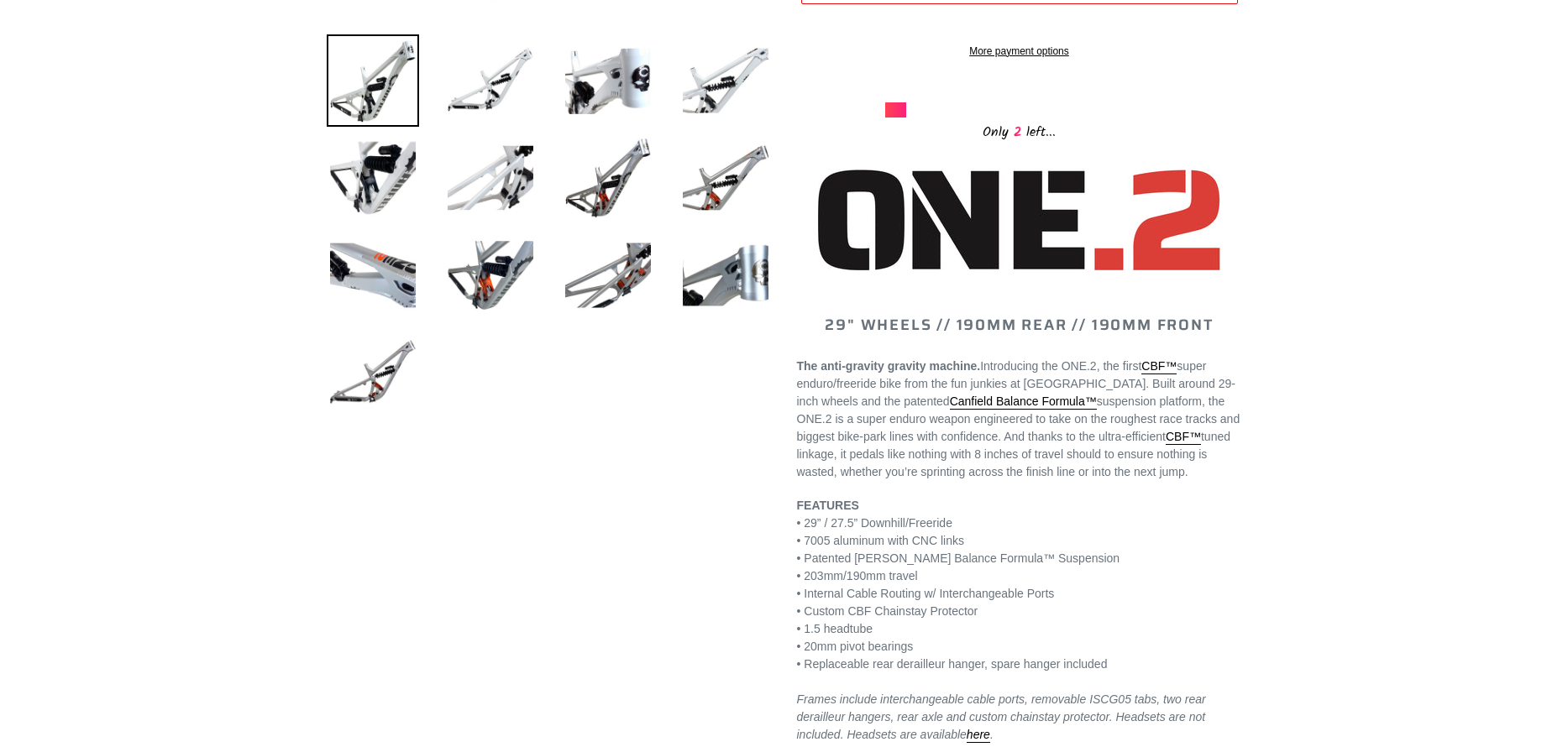
scroll to position [818, 0]
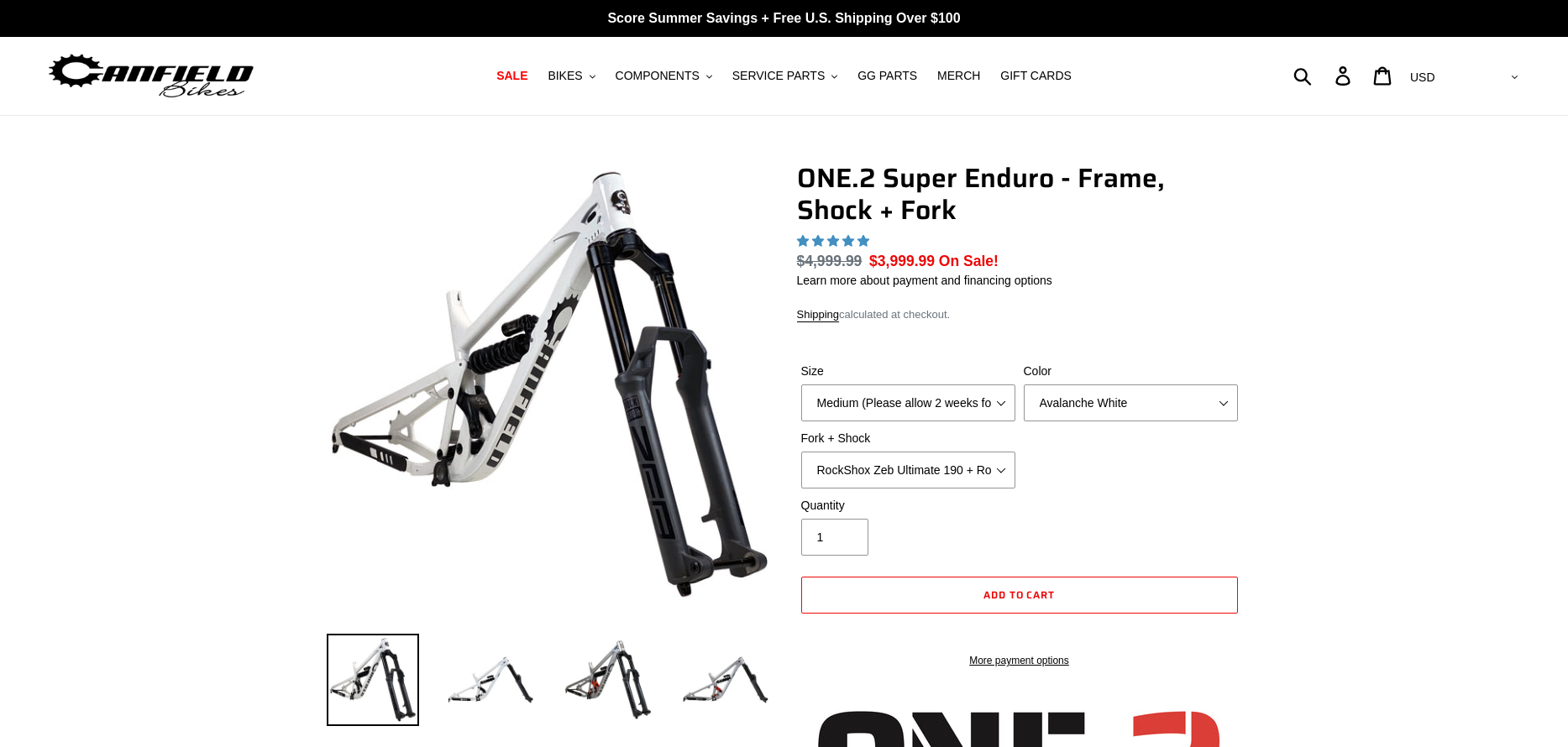
select select "highest-rating"
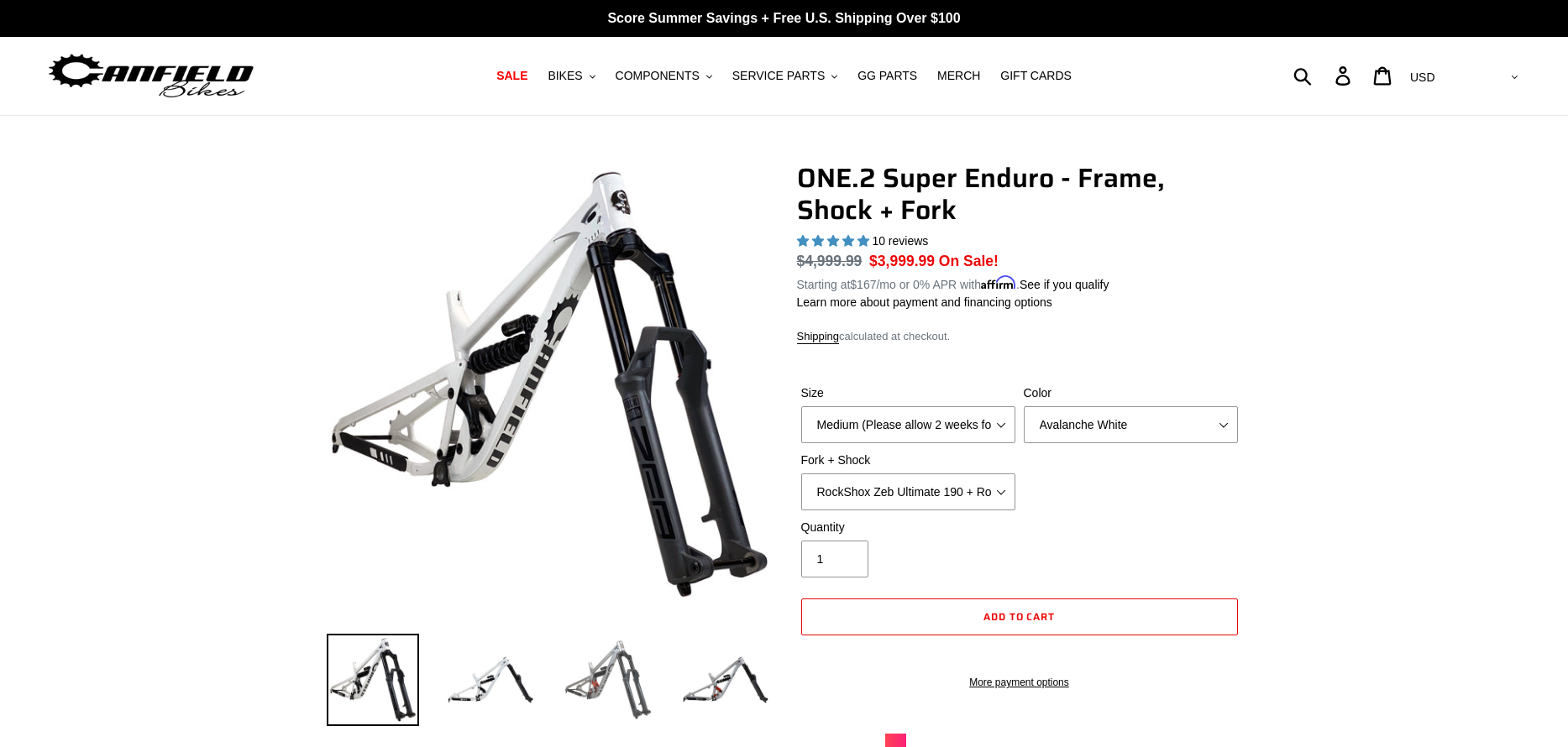
click at [611, 681] on img at bounding box center [607, 680] width 92 height 92
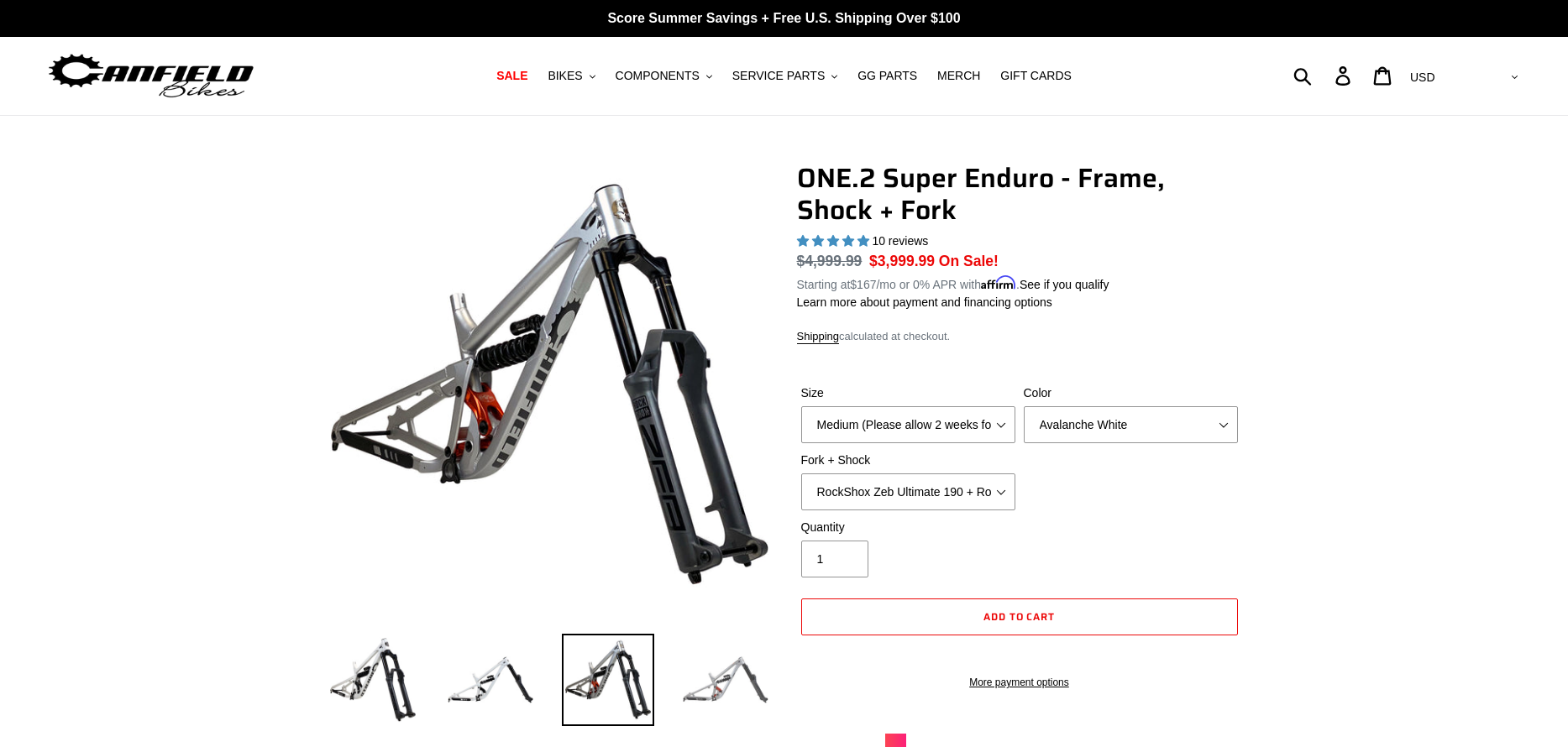
click at [726, 698] on img at bounding box center [724, 680] width 92 height 92
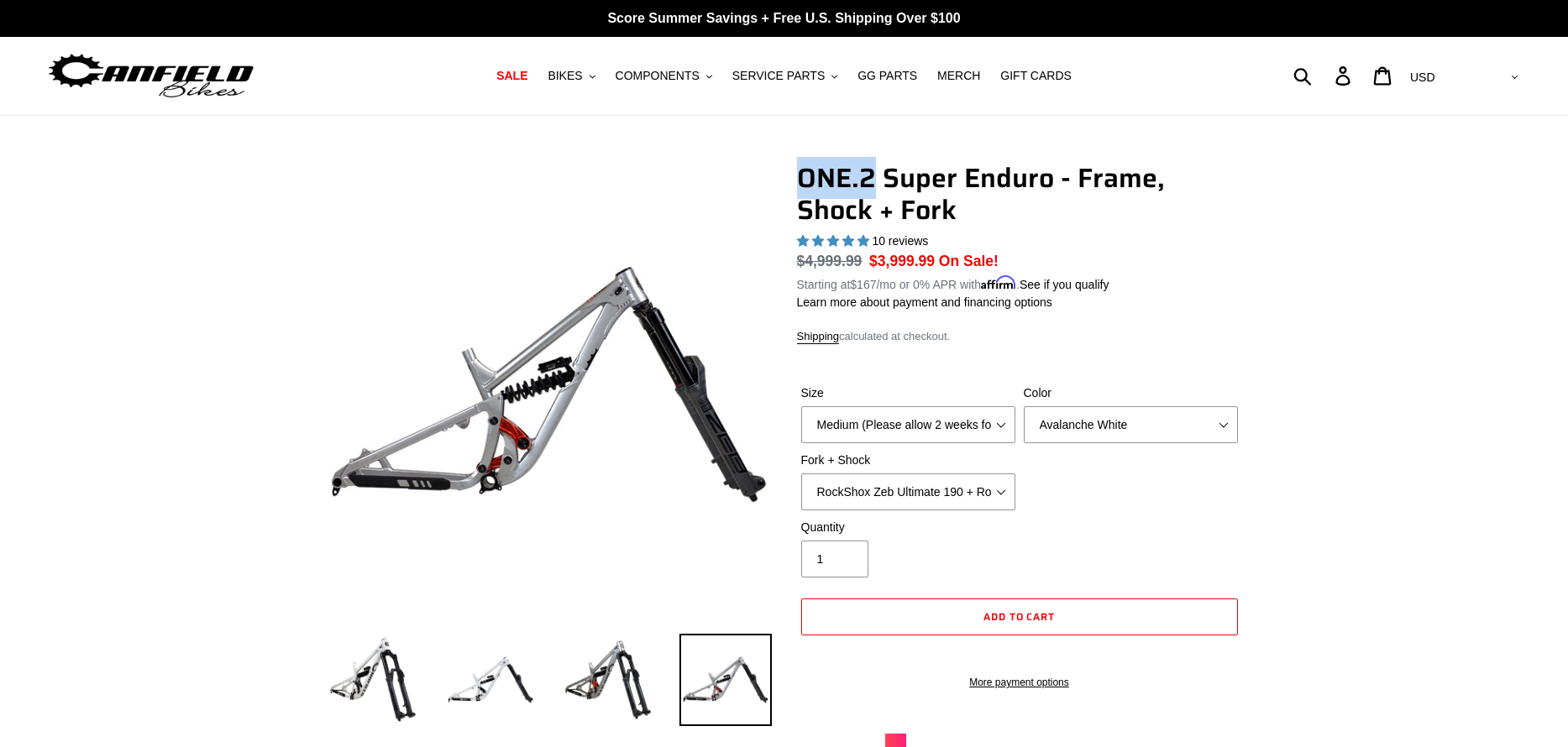
drag, startPoint x: 798, startPoint y: 174, endPoint x: 877, endPoint y: 165, distance: 79.5
click at [877, 165] on h1 "ONE.2 Super Enduro - Frame, Shock + Fork" at bounding box center [1019, 194] width 445 height 65
copy h1 "ONE.2"
